Goal: Ask a question: Seek information or help from site administrators or community

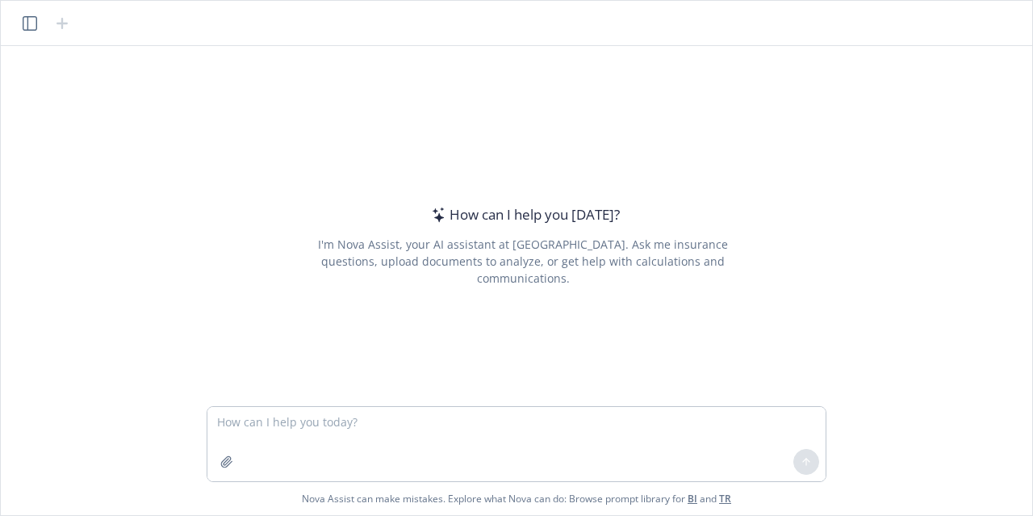
click at [39, 20] on div at bounding box center [46, 23] width 52 height 19
click at [31, 22] on icon "button" at bounding box center [30, 23] width 15 height 15
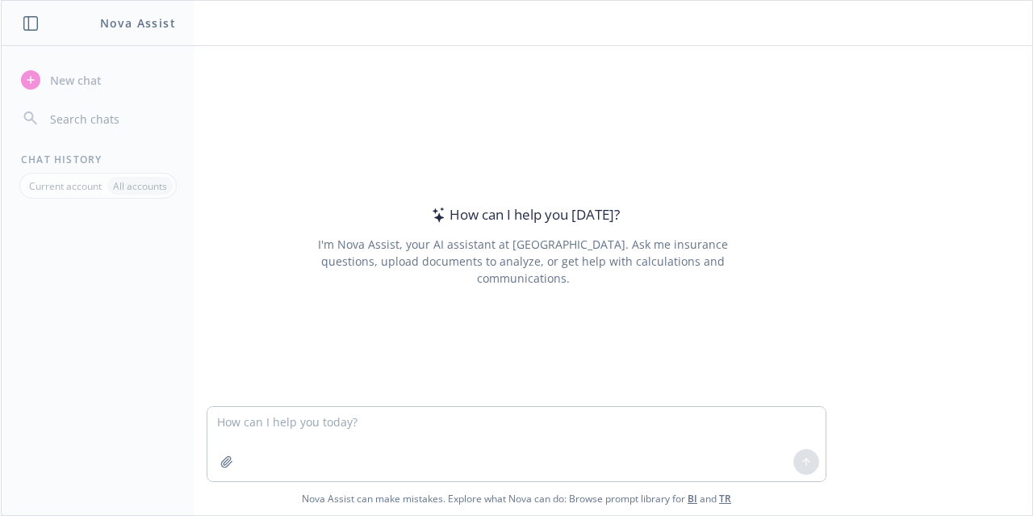
click at [273, 91] on div "How can I help you [DATE]? I'm Nova Assist, your AI assistant at Newfront. Ask …" at bounding box center [516, 226] width 1018 height 360
drag, startPoint x: 318, startPoint y: 445, endPoint x: 319, endPoint y: 430, distance: 15.4
click at [319, 441] on textarea at bounding box center [516, 444] width 618 height 74
click at [319, 430] on textarea at bounding box center [516, 444] width 618 height 74
click at [35, 22] on icon "button" at bounding box center [30, 23] width 15 height 15
